Goal: Navigation & Orientation: Find specific page/section

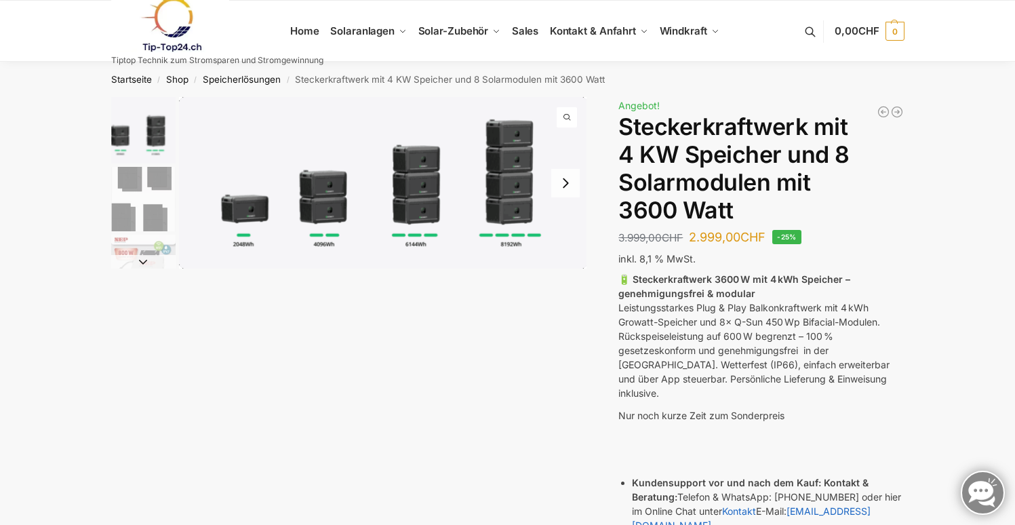
click at [565, 188] on button "Next slide" at bounding box center [565, 183] width 28 height 28
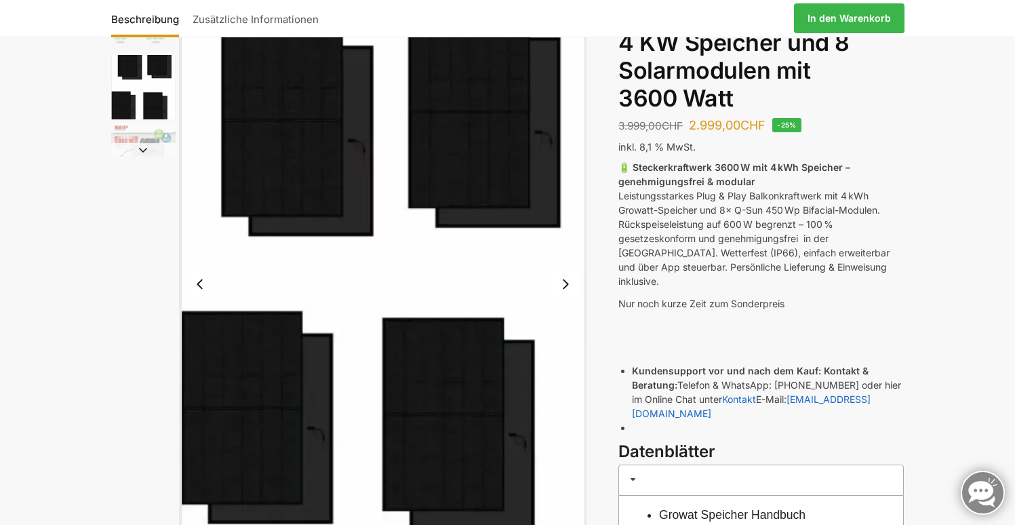
scroll to position [112, 0]
click at [568, 288] on button "Next slide" at bounding box center [565, 284] width 28 height 28
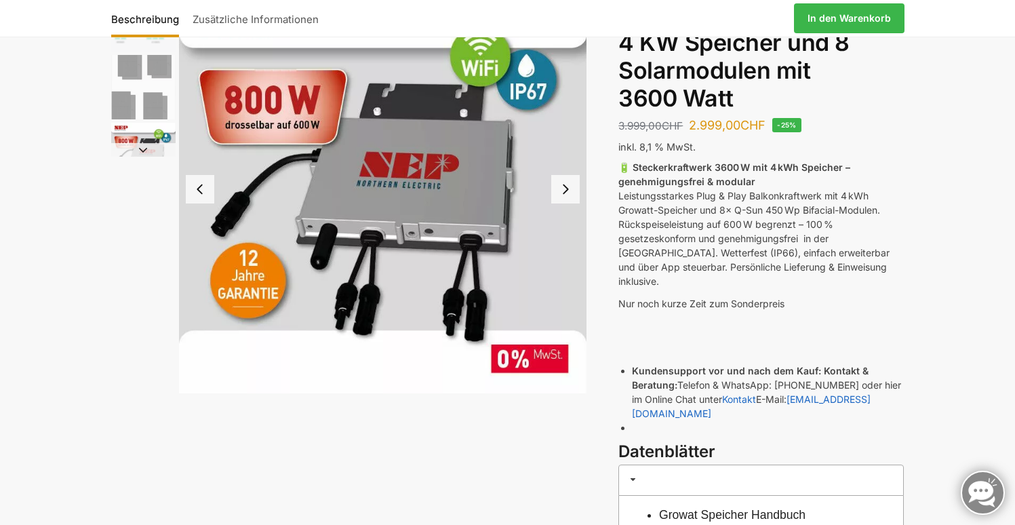
click at [567, 186] on button "Next slide" at bounding box center [565, 189] width 28 height 28
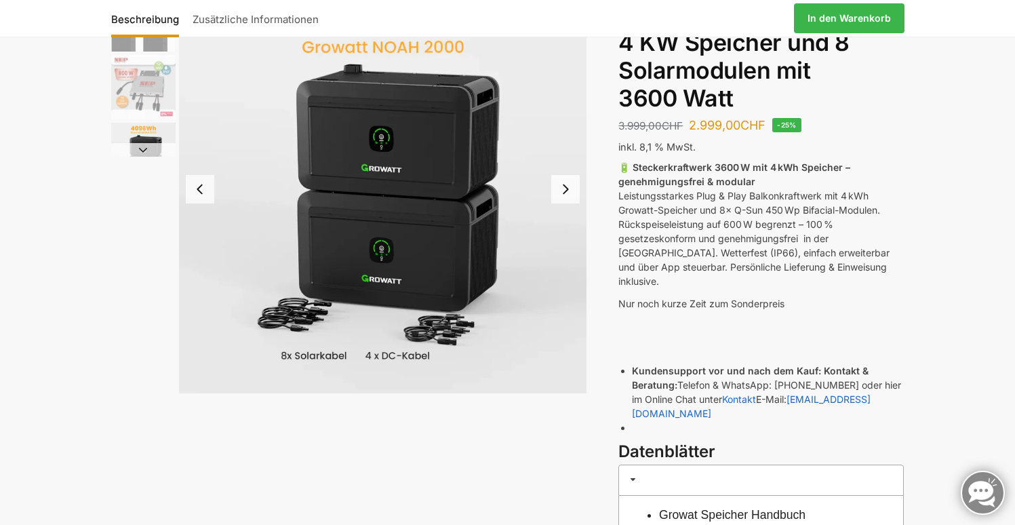
click at [567, 186] on button "Next slide" at bounding box center [565, 189] width 28 height 28
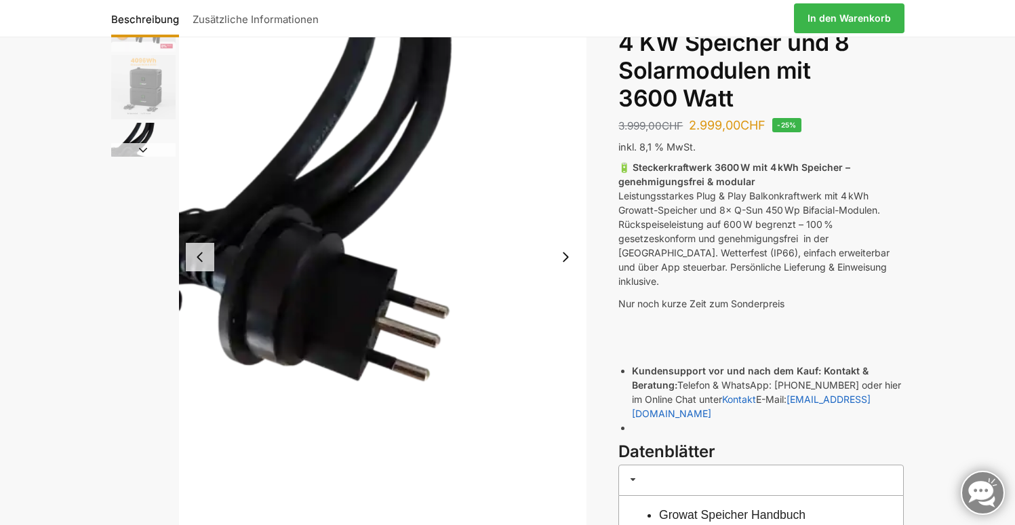
click at [570, 254] on button "Next slide" at bounding box center [565, 257] width 28 height 28
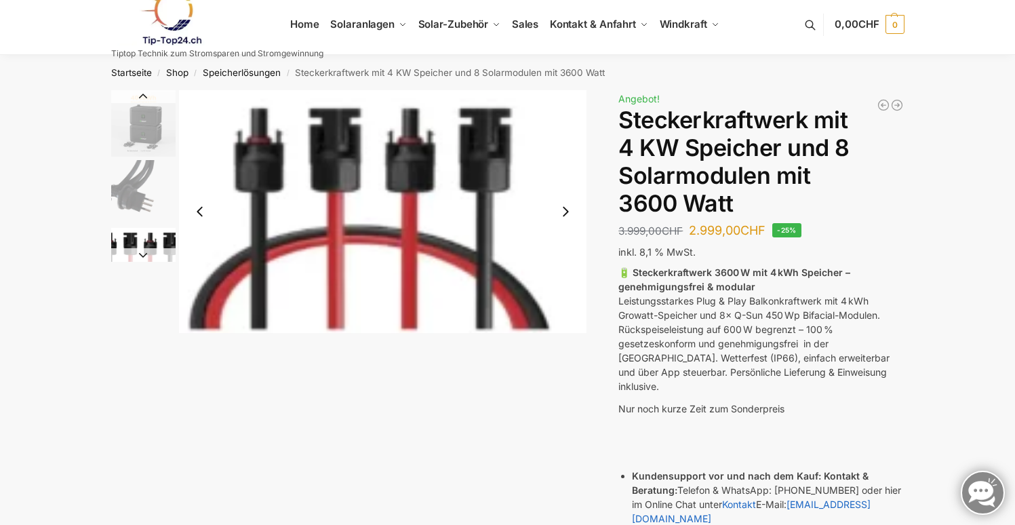
scroll to position [4, 0]
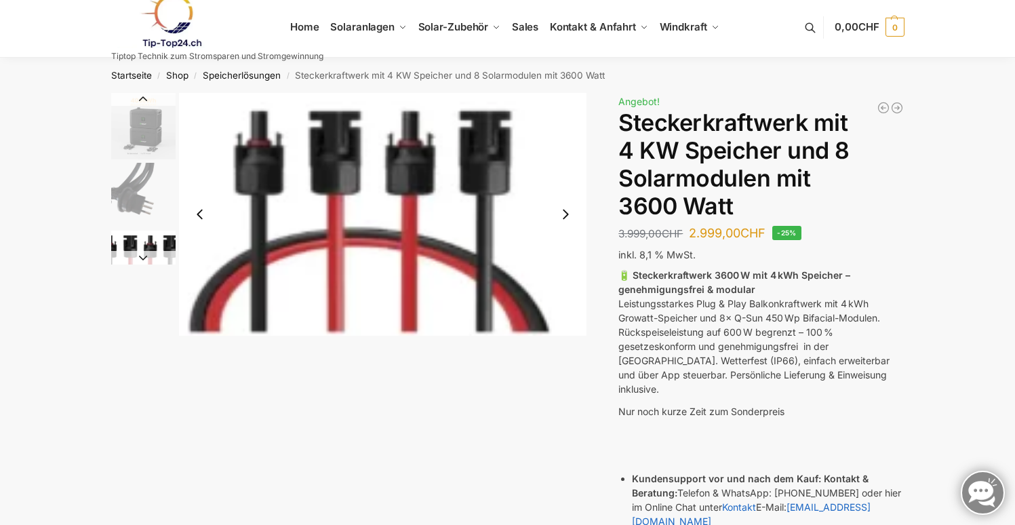
click at [569, 216] on button "Next slide" at bounding box center [565, 214] width 28 height 28
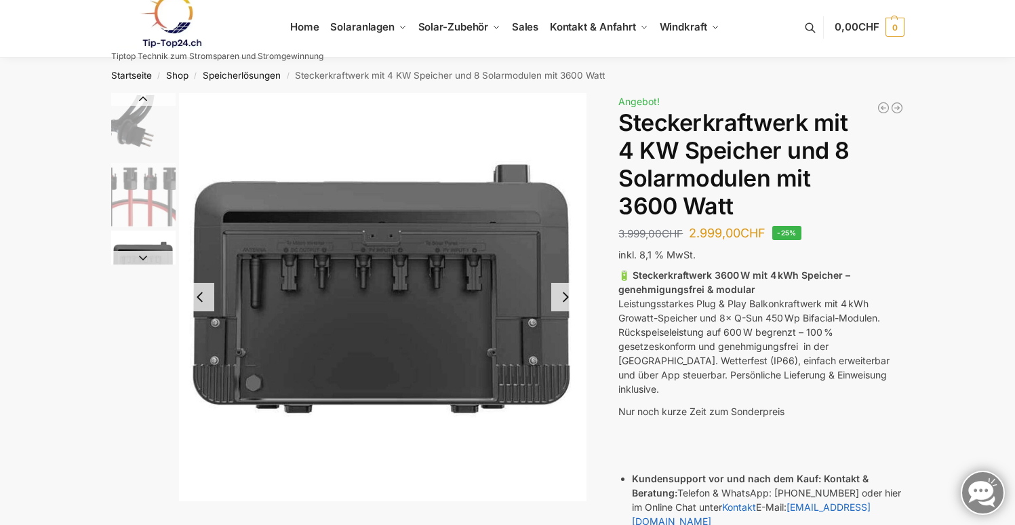
click at [568, 298] on button "Next slide" at bounding box center [565, 297] width 28 height 28
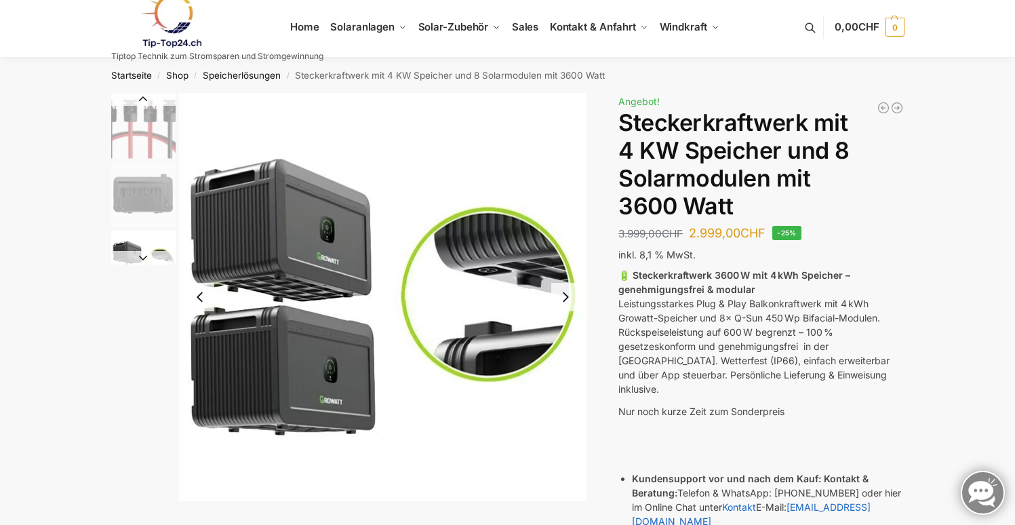
click at [568, 298] on button "Next slide" at bounding box center [565, 297] width 28 height 28
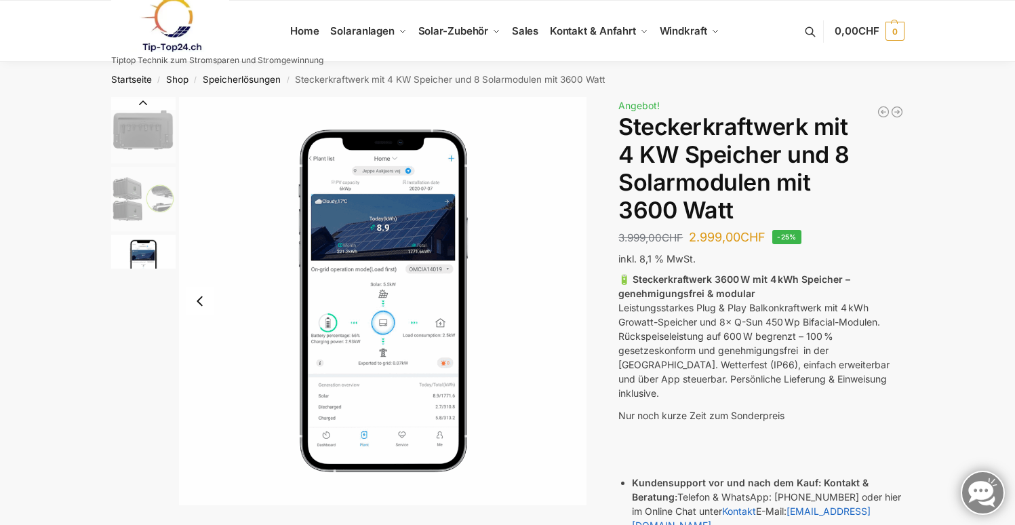
scroll to position [0, 0]
click at [264, 79] on link "Speicherlösungen" at bounding box center [242, 79] width 78 height 11
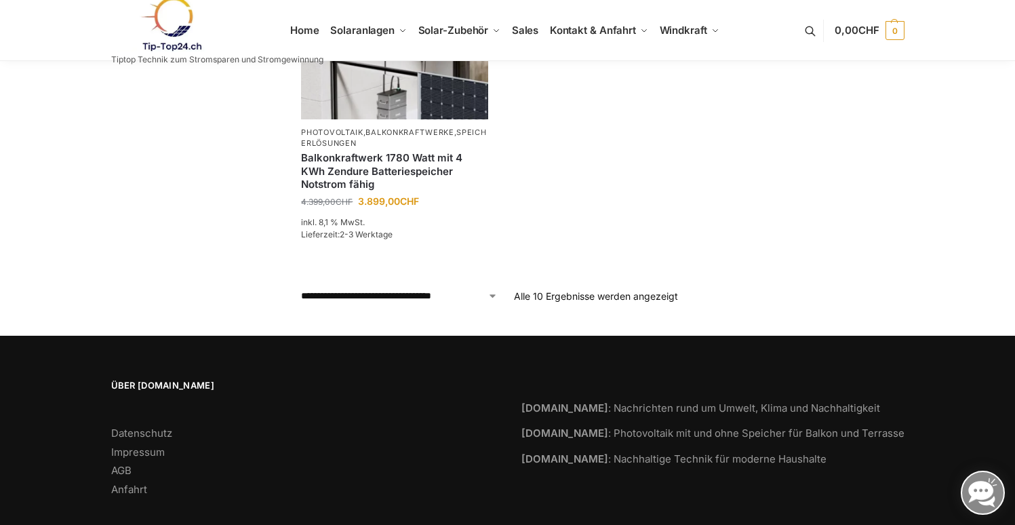
scroll to position [1104, 0]
